Goal: Check status: Check status

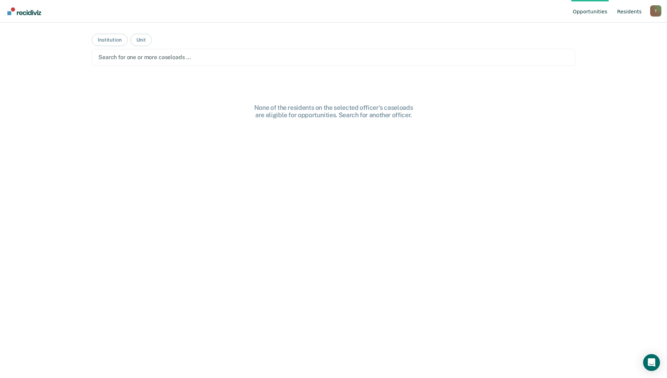
click at [636, 15] on link "Resident s" at bounding box center [629, 11] width 27 height 23
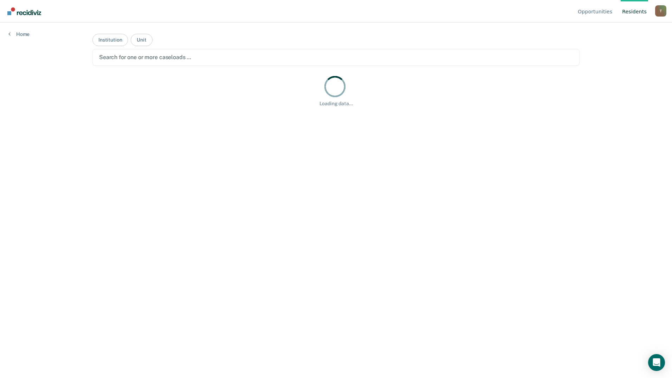
click at [130, 56] on div at bounding box center [336, 57] width 474 height 8
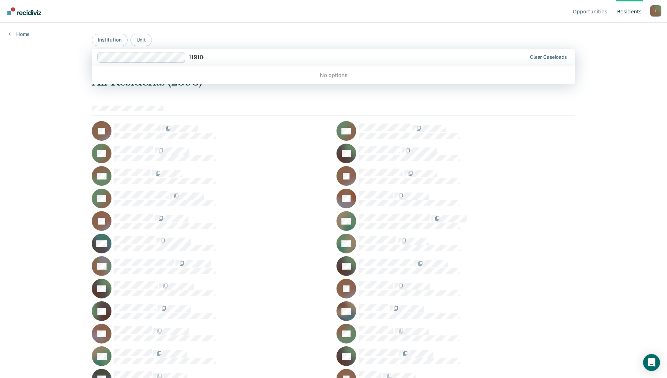
type input "1191046"
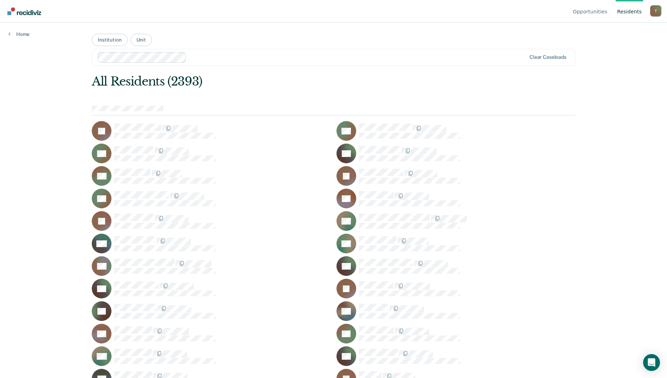
drag, startPoint x: 216, startPoint y: 55, endPoint x: 189, endPoint y: 59, distance: 27.0
click at [189, 59] on div at bounding box center [357, 57] width 337 height 8
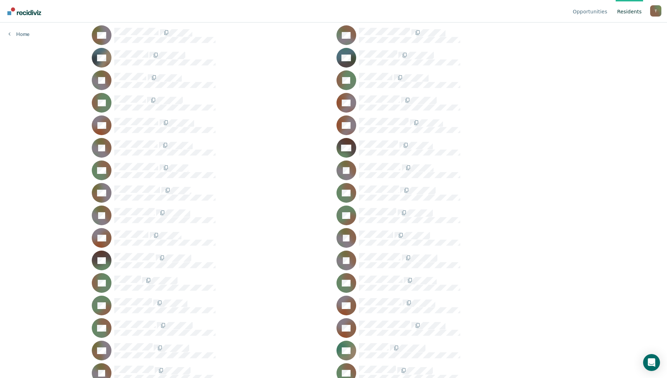
scroll to position [8535, 0]
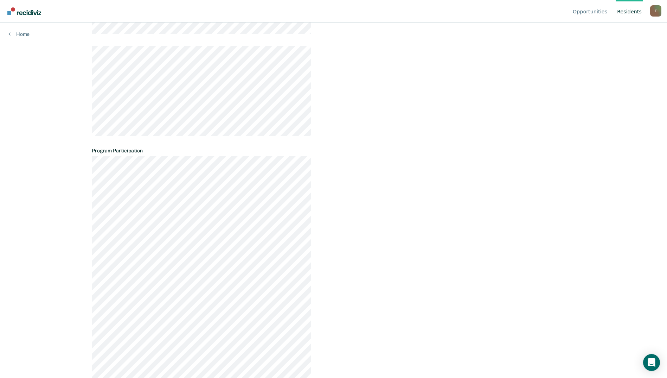
scroll to position [456, 0]
